Goal: Task Accomplishment & Management: Use online tool/utility

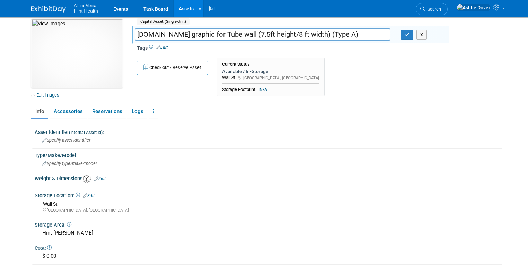
click at [213, 37] on input "[DOMAIN_NAME] graphic for Tube wall (7.5ft height/8 ft width) (Type A)" at bounding box center [263, 34] width 256 height 12
drag, startPoint x: 311, startPoint y: 59, endPoint x: 305, endPoint y: 56, distance: 6.7
click at [311, 59] on div "Check out / Reserve Asset Current Status Available / In-Storage Wall St [GEOGRA…" at bounding box center [290, 79] width 317 height 42
click at [176, 69] on button "Check out / Reserve Asset" at bounding box center [172, 68] width 71 height 15
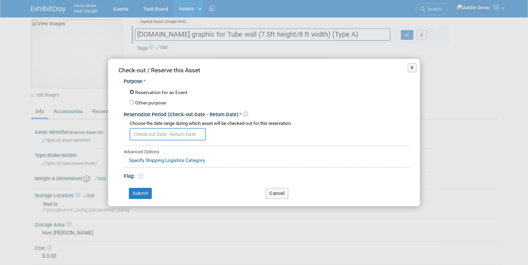
click at [132, 93] on input "Reservation for an Event" at bounding box center [131, 92] width 5 height 5
radio input "true"
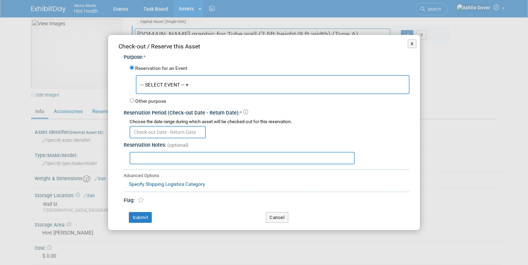
click at [159, 88] on button "-- SELECT EVENT --" at bounding box center [273, 84] width 274 height 19
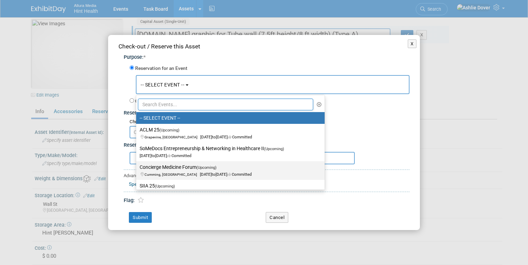
click at [189, 169] on label "Concierge Medicine Forum (Upcoming) Cumming, [GEOGRAPHIC_DATA] [DATE] to [DATE]…" at bounding box center [229, 171] width 178 height 16
click at [137, 169] on input "Concierge Medicine Forum (Upcoming) Cumming, [GEOGRAPHIC_DATA] [DATE] to [DATE]…" at bounding box center [135, 167] width 5 height 5
select select "11135080"
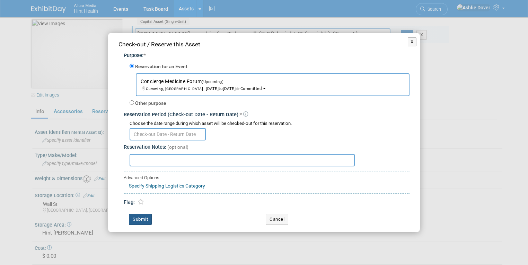
click at [143, 216] on button "Submit" at bounding box center [140, 219] width 23 height 11
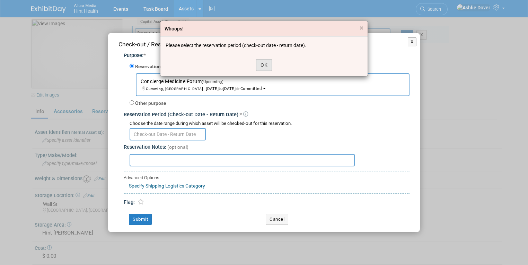
click at [270, 60] on div "OK" at bounding box center [263, 65] width 207 height 22
drag, startPoint x: 269, startPoint y: 60, endPoint x: 266, endPoint y: 68, distance: 7.8
click at [268, 62] on button "OK" at bounding box center [264, 65] width 16 height 12
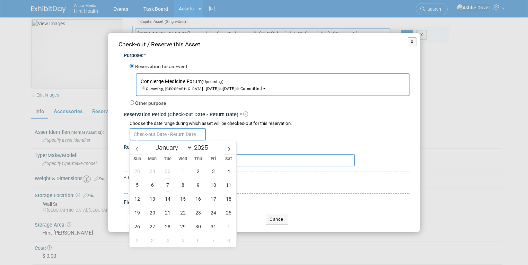
click at [159, 135] on input "text" at bounding box center [167, 134] width 76 height 12
click at [212, 184] on span "10" at bounding box center [213, 185] width 14 height 14
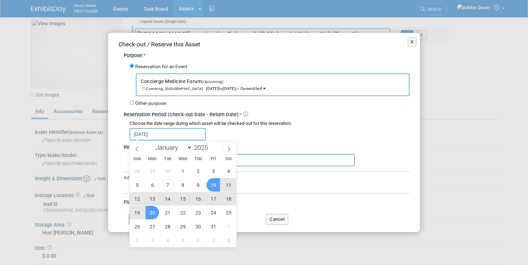
drag, startPoint x: 155, startPoint y: 210, endPoint x: 162, endPoint y: 210, distance: 6.6
click at [155, 210] on span "20" at bounding box center [152, 213] width 14 height 14
type input "[DATE] to [DATE]"
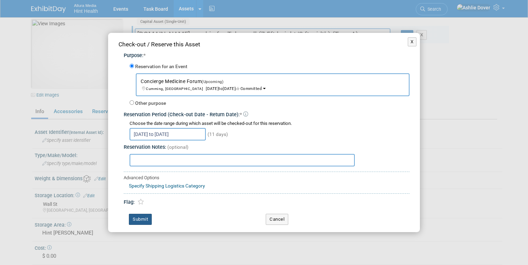
click at [143, 221] on button "Submit" at bounding box center [140, 219] width 23 height 11
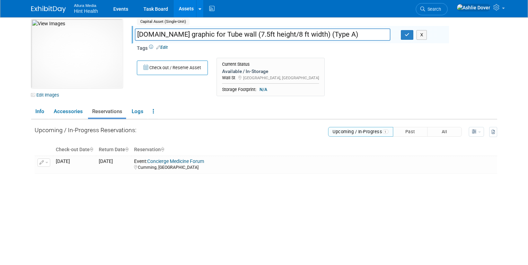
click at [193, 184] on div "Upcoming / In-Progress Reservations: Upcoming / In-Progress 1 Past All" at bounding box center [266, 182] width 462 height 127
